Goal: Task Accomplishment & Management: Complete application form

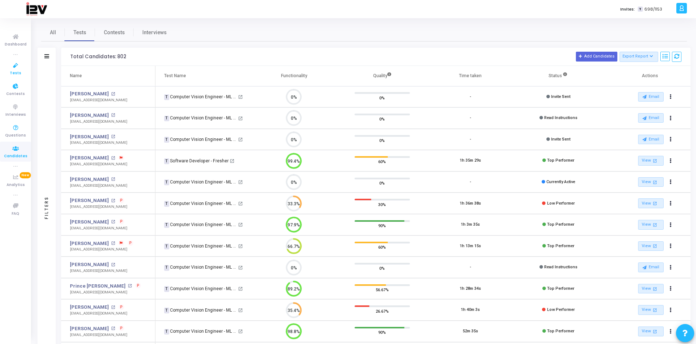
click at [13, 72] on span "Tests" at bounding box center [15, 73] width 11 height 6
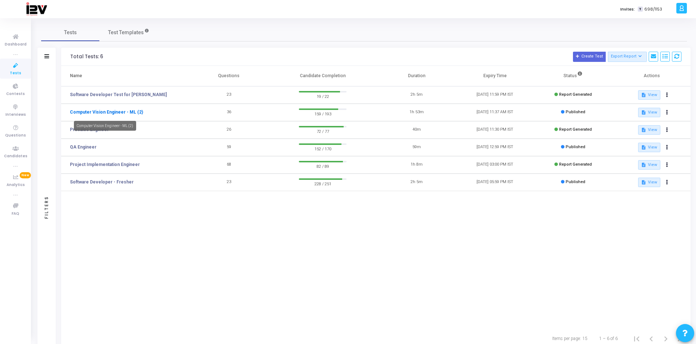
click at [100, 115] on link "Computer Vision Engineer - ML (2)" at bounding box center [106, 112] width 73 height 7
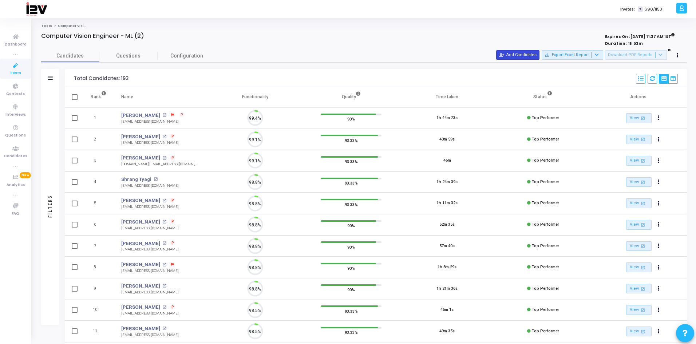
click at [517, 54] on button "person_add_alt Add Candidates" at bounding box center [517, 54] width 43 height 9
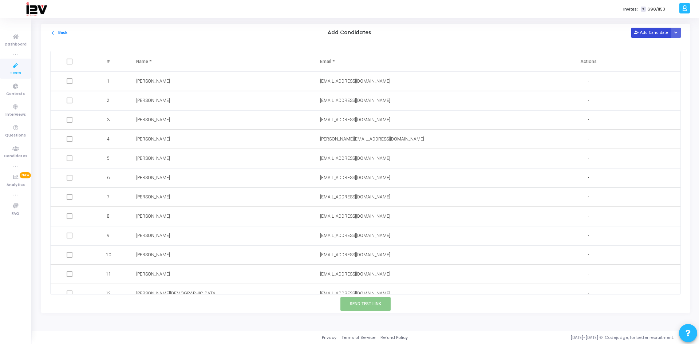
click at [638, 33] on icon at bounding box center [636, 33] width 4 height 4
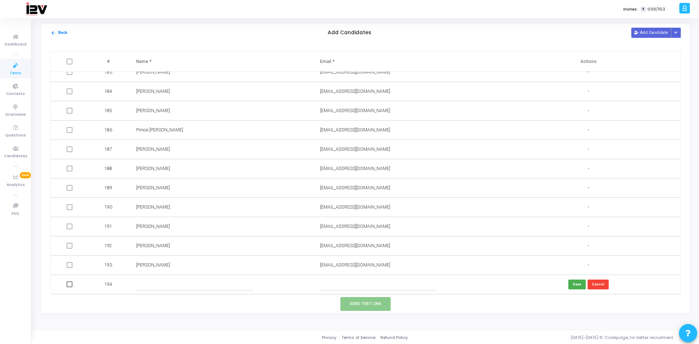
paste input "x@[DOMAIN_NAME]"
type input "x@[DOMAIN_NAME]"
drag, startPoint x: 348, startPoint y: 282, endPoint x: 246, endPoint y: 283, distance: 101.9
click at [246, 283] on tr "194 x@[DOMAIN_NAME] Save Cancel" at bounding box center [366, 284] width 630 height 19
type input "[EMAIL_ADDRESS][DOMAIN_NAME]"
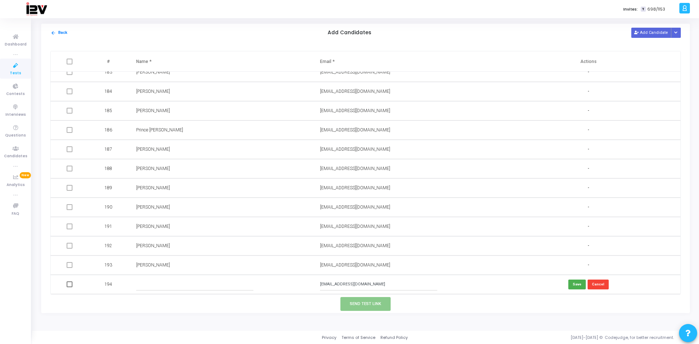
click at [184, 283] on input "text" at bounding box center [195, 284] width 118 height 12
click at [159, 286] on input "text" at bounding box center [195, 284] width 118 height 12
paste input "[PERSON_NAME]"
type input "[PERSON_NAME]"
click at [577, 285] on button "Save" at bounding box center [576, 284] width 17 height 10
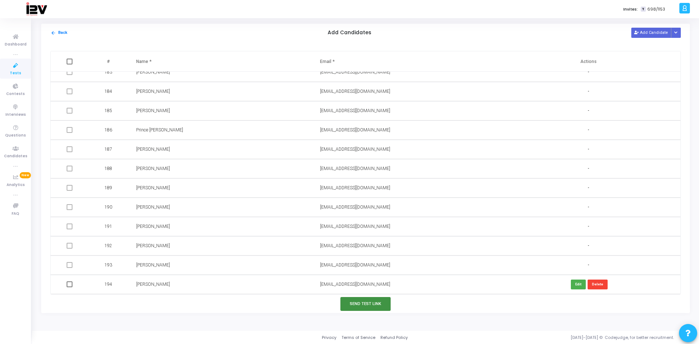
click at [362, 303] on button "Send Test Link" at bounding box center [365, 303] width 50 height 13
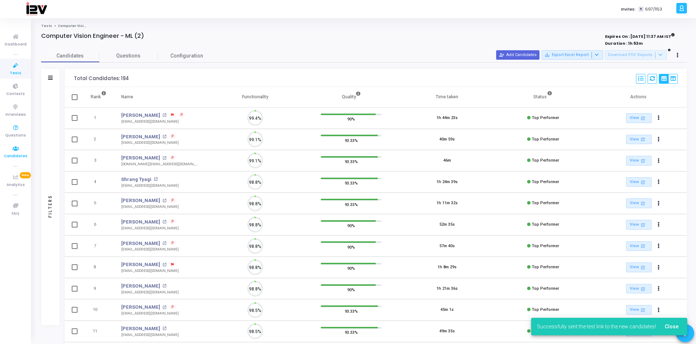
scroll to position [15, 19]
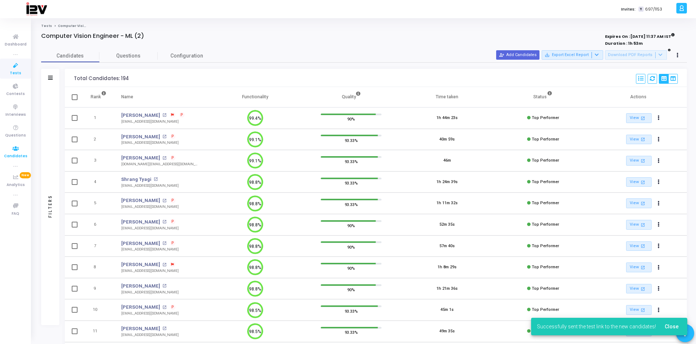
click at [16, 147] on icon at bounding box center [15, 148] width 15 height 9
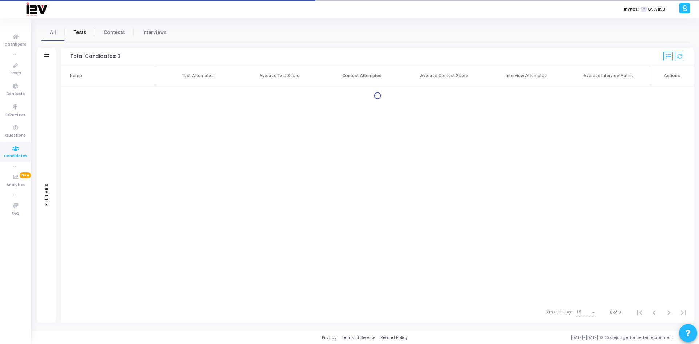
click at [78, 33] on span "Tests" at bounding box center [80, 33] width 13 height 8
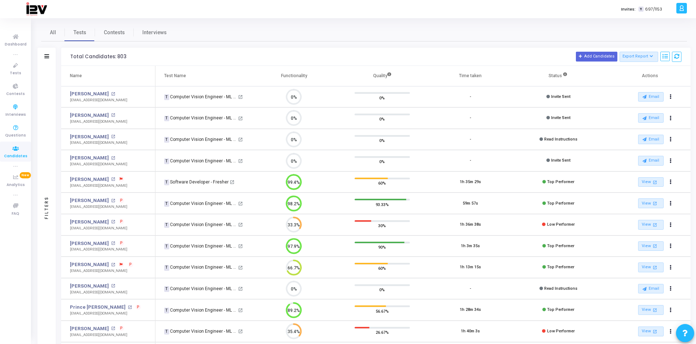
click at [7, 156] on span "Candidates" at bounding box center [15, 156] width 23 height 6
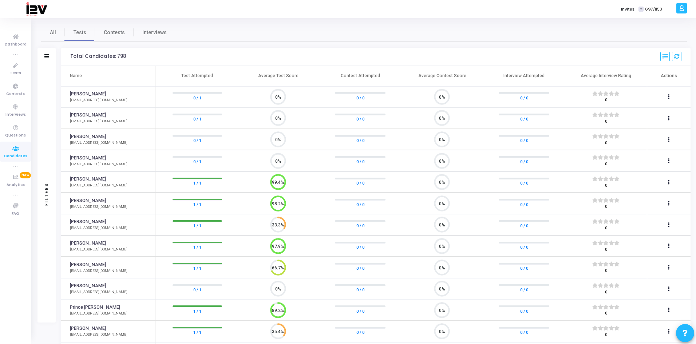
click at [15, 149] on icon at bounding box center [15, 148] width 15 height 9
click at [17, 68] on icon at bounding box center [15, 65] width 15 height 9
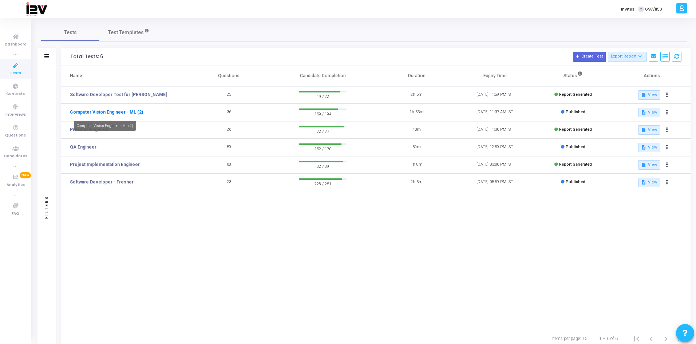
click at [84, 110] on link "Computer Vision Engineer - ML (2)" at bounding box center [106, 112] width 73 height 7
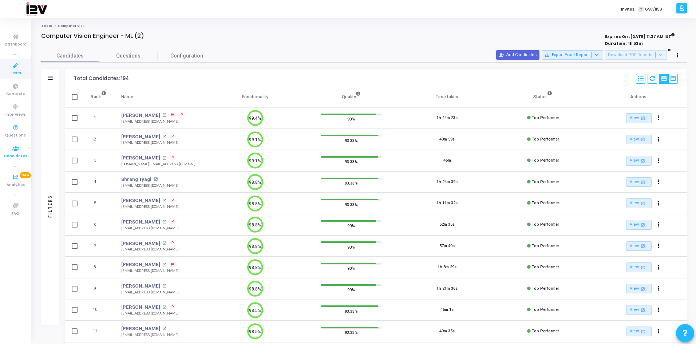
click at [12, 149] on icon at bounding box center [15, 148] width 15 height 9
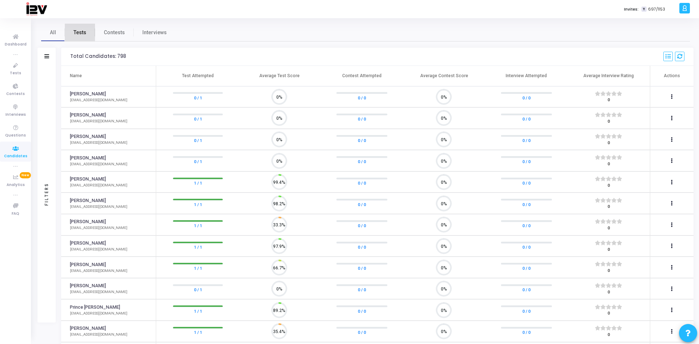
click at [83, 35] on span "Tests" at bounding box center [80, 33] width 13 height 8
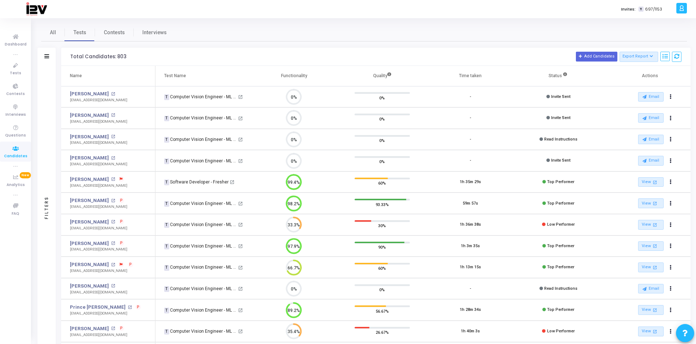
drag, startPoint x: 70, startPoint y: 100, endPoint x: 120, endPoint y: 101, distance: 49.5
click at [120, 101] on td "[PERSON_NAME] open_in_new [EMAIL_ADDRESS][DOMAIN_NAME]" at bounding box center [108, 96] width 94 height 21
copy div "[EMAIL_ADDRESS][DOMAIN_NAME]"
click at [19, 70] on span "Tests" at bounding box center [15, 73] width 11 height 6
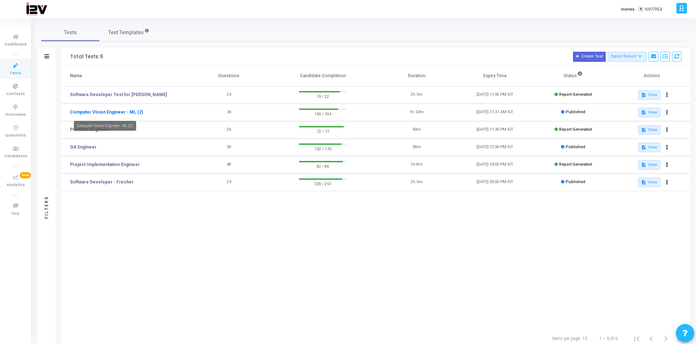
click at [116, 112] on link "Computer Vision Engineer - ML (2)" at bounding box center [106, 112] width 73 height 7
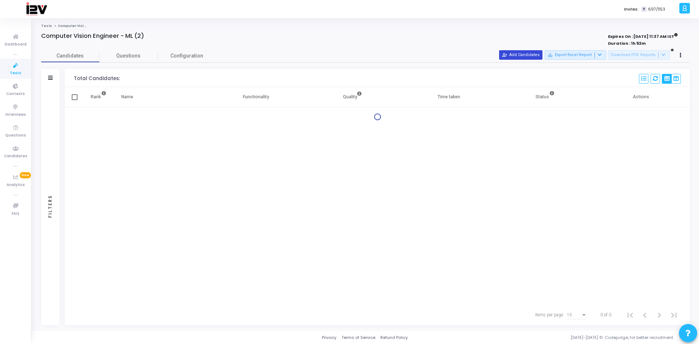
click at [536, 51] on button "person_add_alt Add Candidates" at bounding box center [520, 54] width 43 height 9
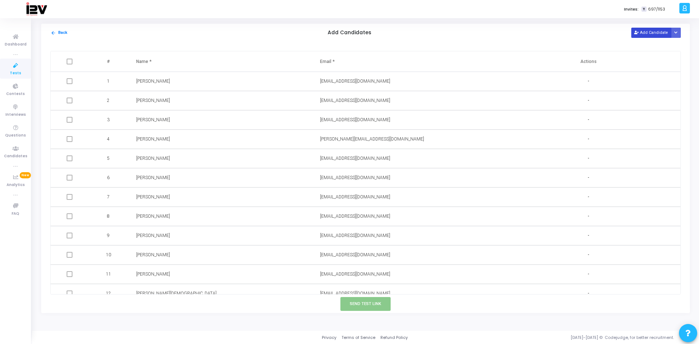
click at [654, 32] on button "Add Candidate" at bounding box center [651, 33] width 40 height 10
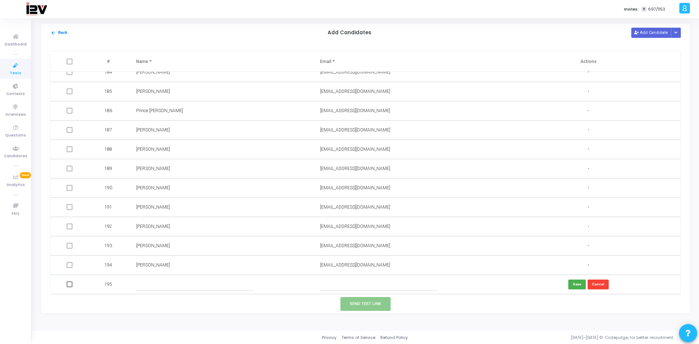
paste input "[EMAIL_ADDRESS][DOMAIN_NAME]"
type input "[EMAIL_ADDRESS][DOMAIN_NAME]"
click at [158, 285] on input "text" at bounding box center [195, 284] width 118 height 12
click at [215, 282] on input "text" at bounding box center [195, 284] width 118 height 12
paste input "[PERSON_NAME]"
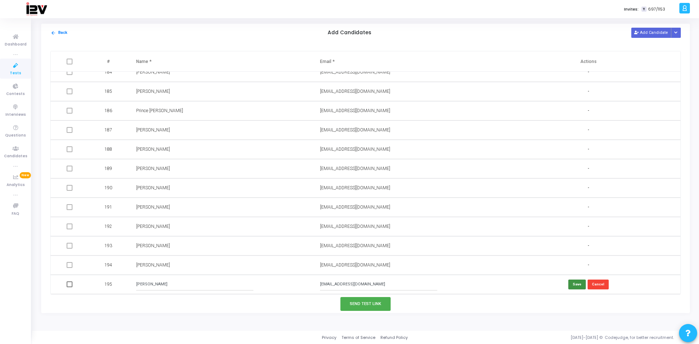
type input "[PERSON_NAME]"
click at [575, 283] on button "Save" at bounding box center [576, 284] width 17 height 10
click at [357, 306] on button "Send Test Link" at bounding box center [365, 303] width 50 height 13
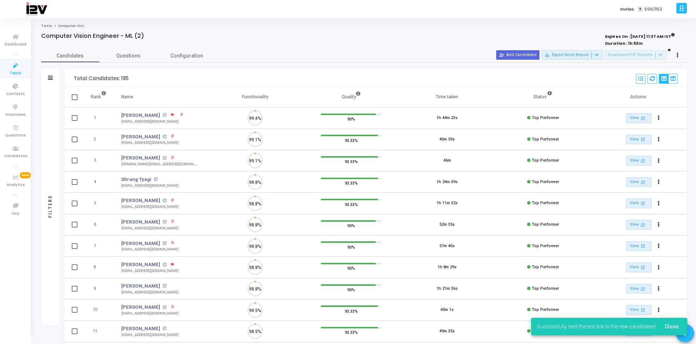
scroll to position [15, 19]
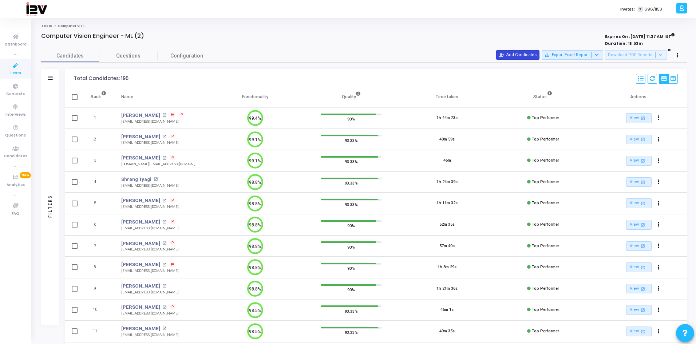
click at [514, 53] on button "person_add_alt Add Candidates" at bounding box center [517, 54] width 43 height 9
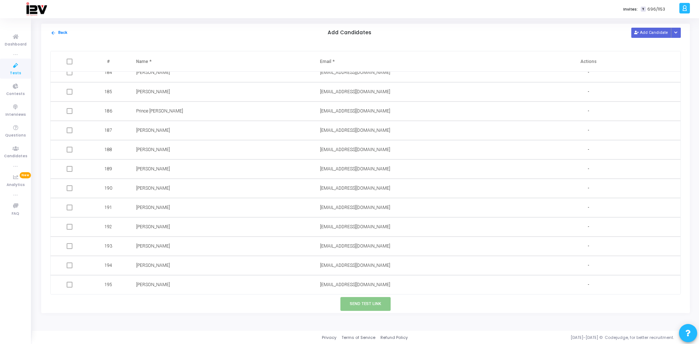
scroll to position [3538, 0]
